Goal: Task Accomplishment & Management: Use online tool/utility

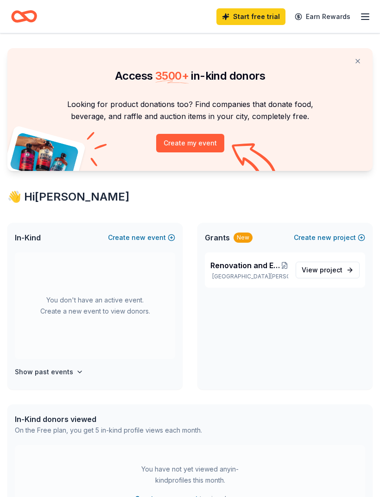
click at [30, 10] on icon "Home" at bounding box center [24, 17] width 26 height 22
click at [27, 17] on icon "Home" at bounding box center [24, 17] width 26 height 22
click at [34, 19] on icon "Home" at bounding box center [28, 16] width 14 height 9
click at [34, 18] on icon "Home" at bounding box center [28, 16] width 14 height 9
click at [138, 307] on div "You don't have an active event. Create a new event to view donors." at bounding box center [95, 306] width 160 height 107
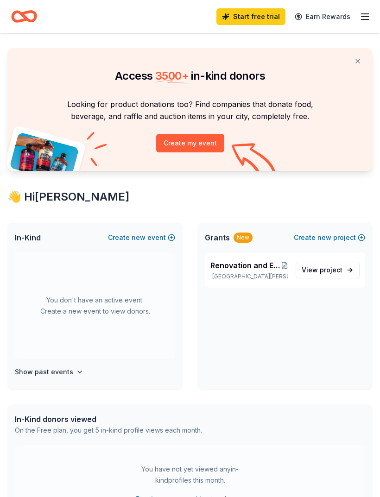
click at [146, 303] on div "You don't have an active event. Create a new event to view donors." at bounding box center [95, 306] width 160 height 107
click at [124, 288] on div "You don't have an active event. Create a new event to view donors." at bounding box center [95, 306] width 160 height 107
click at [68, 376] on h4 "Show past events" at bounding box center [44, 371] width 58 height 11
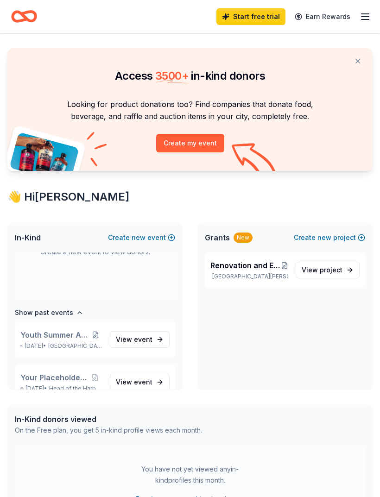
scroll to position [77, 0]
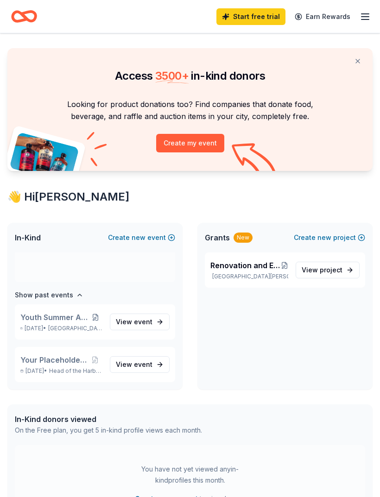
click at [68, 322] on div "Youth Summer Art Camp Jul 21, 2025 • Saint James, NY" at bounding box center [61, 322] width 82 height 20
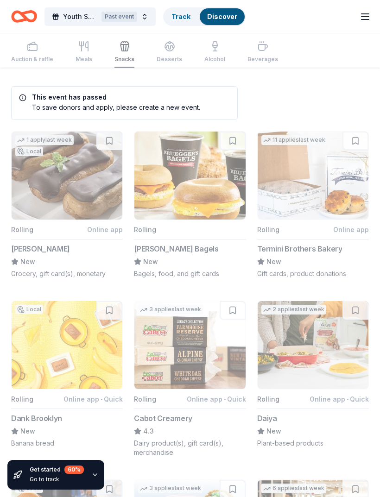
click at [33, 50] on div "Auction & raffle Meals Snacks Desserts Alcohol Beverages" at bounding box center [144, 52] width 267 height 31
click at [369, 16] on icon "button" at bounding box center [365, 16] width 11 height 11
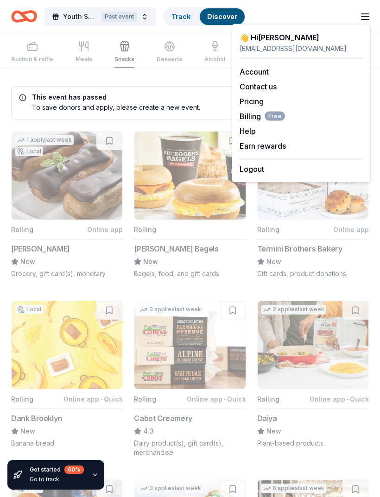
click at [330, 100] on div "Pricing" at bounding box center [301, 101] width 123 height 11
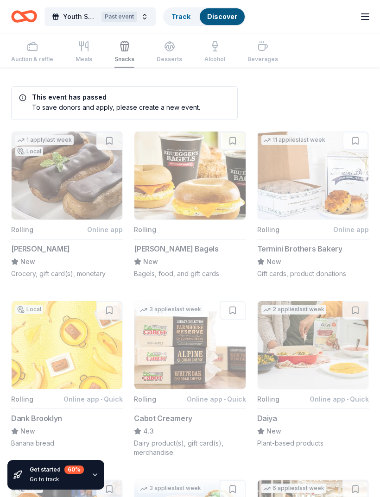
click at [26, 10] on icon "Home" at bounding box center [24, 17] width 26 height 22
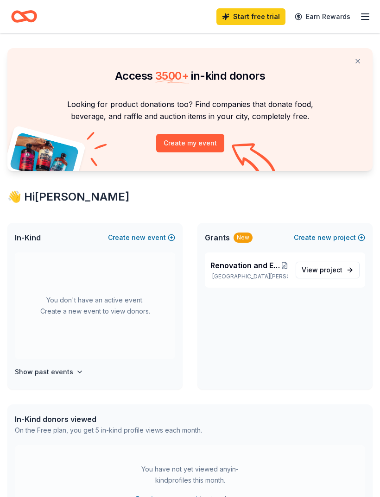
click at [366, 12] on icon "button" at bounding box center [365, 16] width 11 height 11
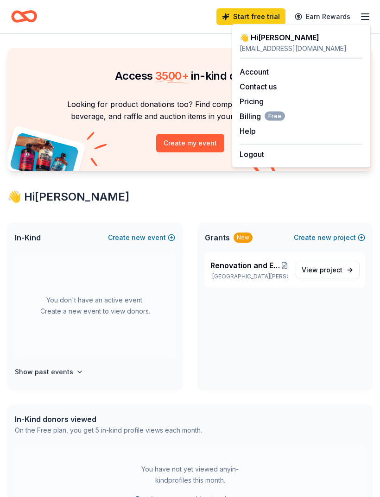
click at [262, 67] on link "Account" at bounding box center [254, 71] width 29 height 9
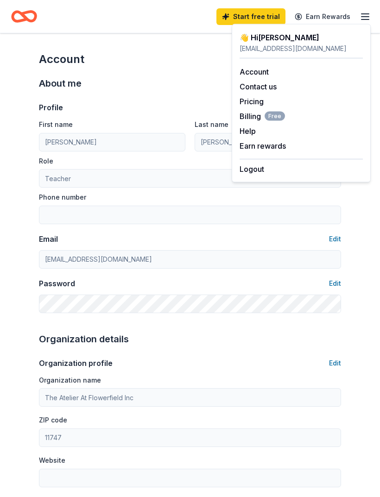
click at [366, 19] on icon "button" at bounding box center [365, 16] width 11 height 11
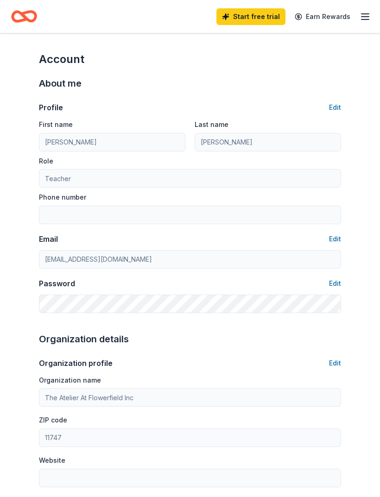
click at [367, 14] on icon "button" at bounding box center [365, 16] width 11 height 11
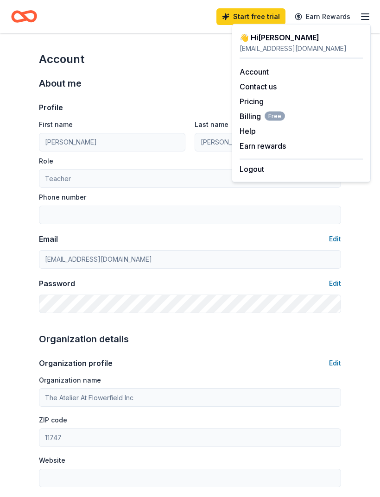
click at [27, 12] on icon "Home" at bounding box center [28, 16] width 14 height 9
click at [26, 12] on icon "Home" at bounding box center [28, 16] width 14 height 9
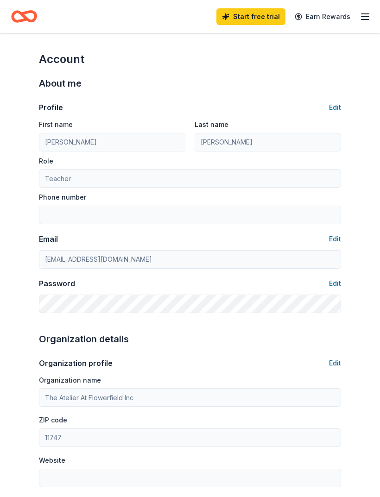
click at [19, 12] on icon "Home" at bounding box center [20, 16] width 14 height 9
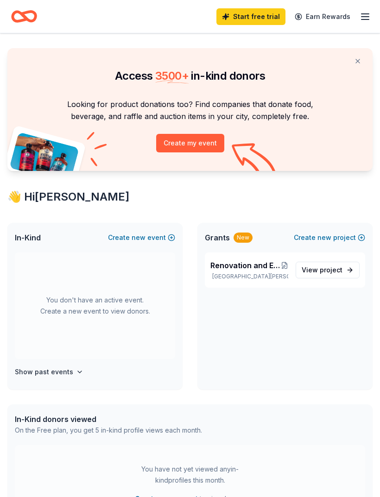
click at [328, 267] on span "project" at bounding box center [331, 270] width 23 height 8
click at [144, 240] on span "new" at bounding box center [139, 237] width 14 height 11
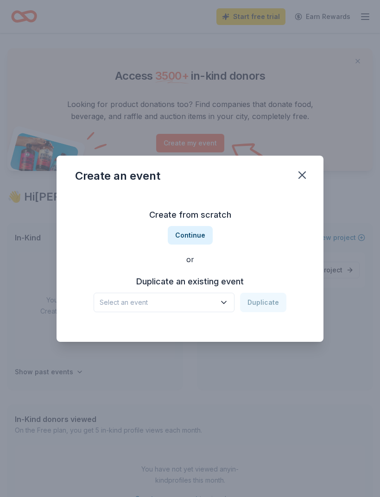
click at [226, 303] on icon "button" at bounding box center [223, 302] width 5 height 2
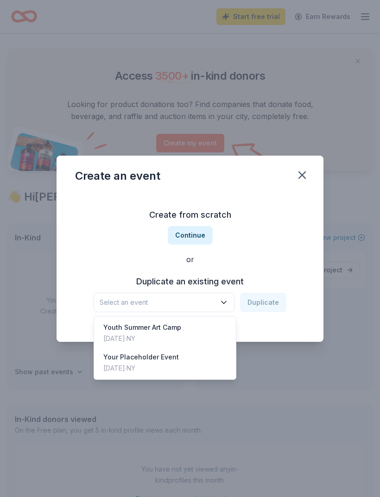
click at [177, 370] on div "Your Placeholder Event [DATE] · [GEOGRAPHIC_DATA]" at bounding box center [165, 363] width 138 height 30
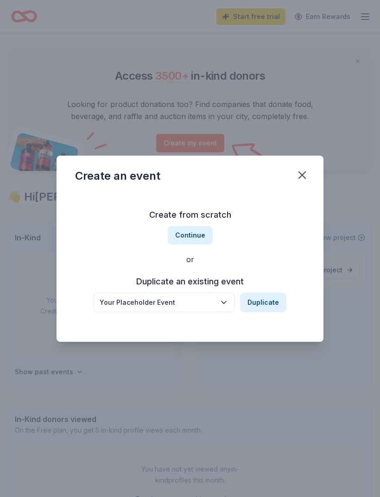
click at [275, 305] on button "Duplicate" at bounding box center [263, 302] width 46 height 19
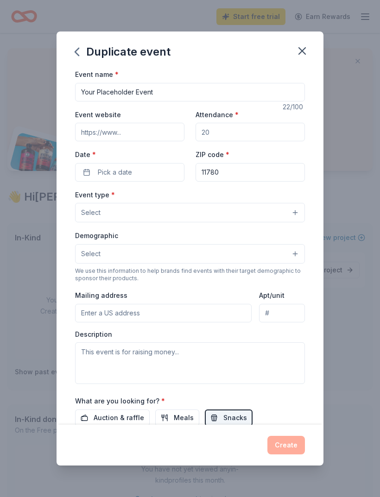
click at [302, 46] on icon "button" at bounding box center [302, 50] width 13 height 13
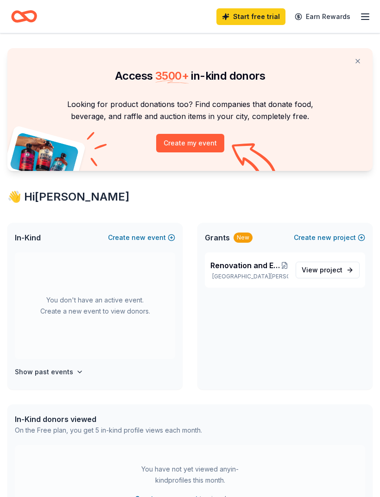
click at [363, 14] on icon "button" at bounding box center [365, 16] width 11 height 11
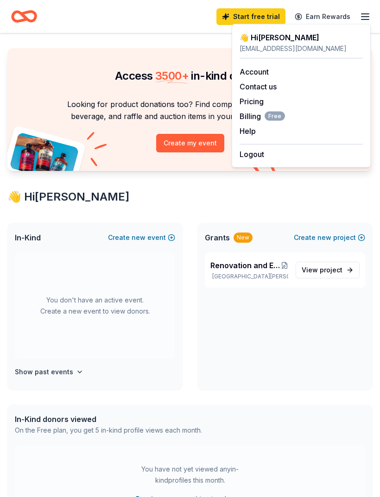
click at [339, 15] on link "Earn Rewards" at bounding box center [322, 16] width 67 height 17
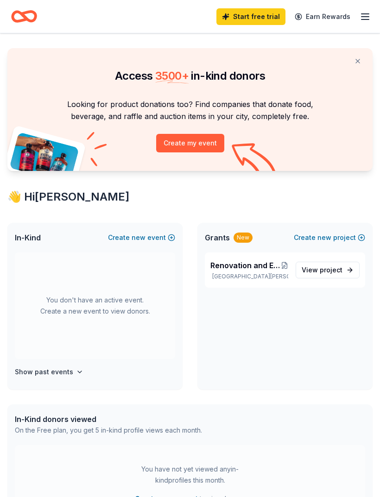
click at [161, 237] on button "Create new event" at bounding box center [141, 237] width 67 height 11
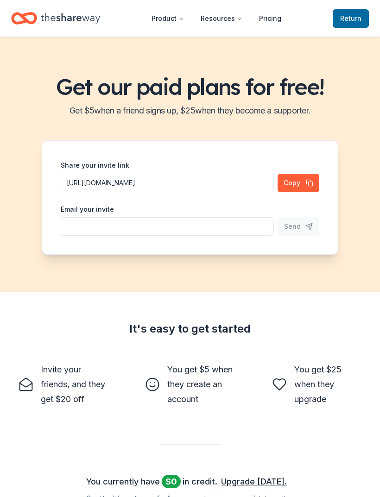
click at [85, 20] on icon "Home" at bounding box center [70, 18] width 59 height 19
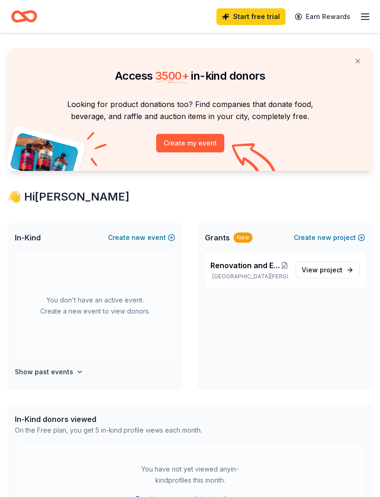
click at [147, 237] on button "Create new event" at bounding box center [141, 237] width 67 height 11
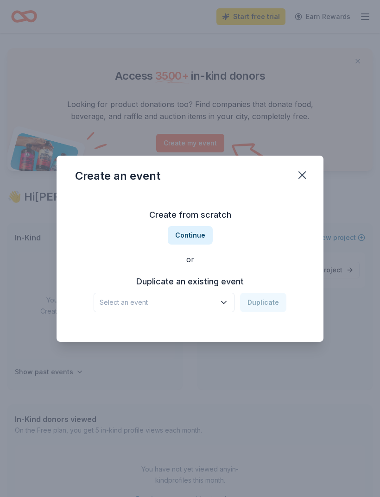
click at [202, 232] on button "Continue" at bounding box center [190, 235] width 45 height 19
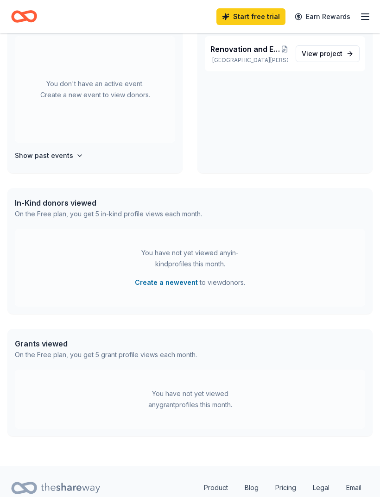
scroll to position [222, 0]
